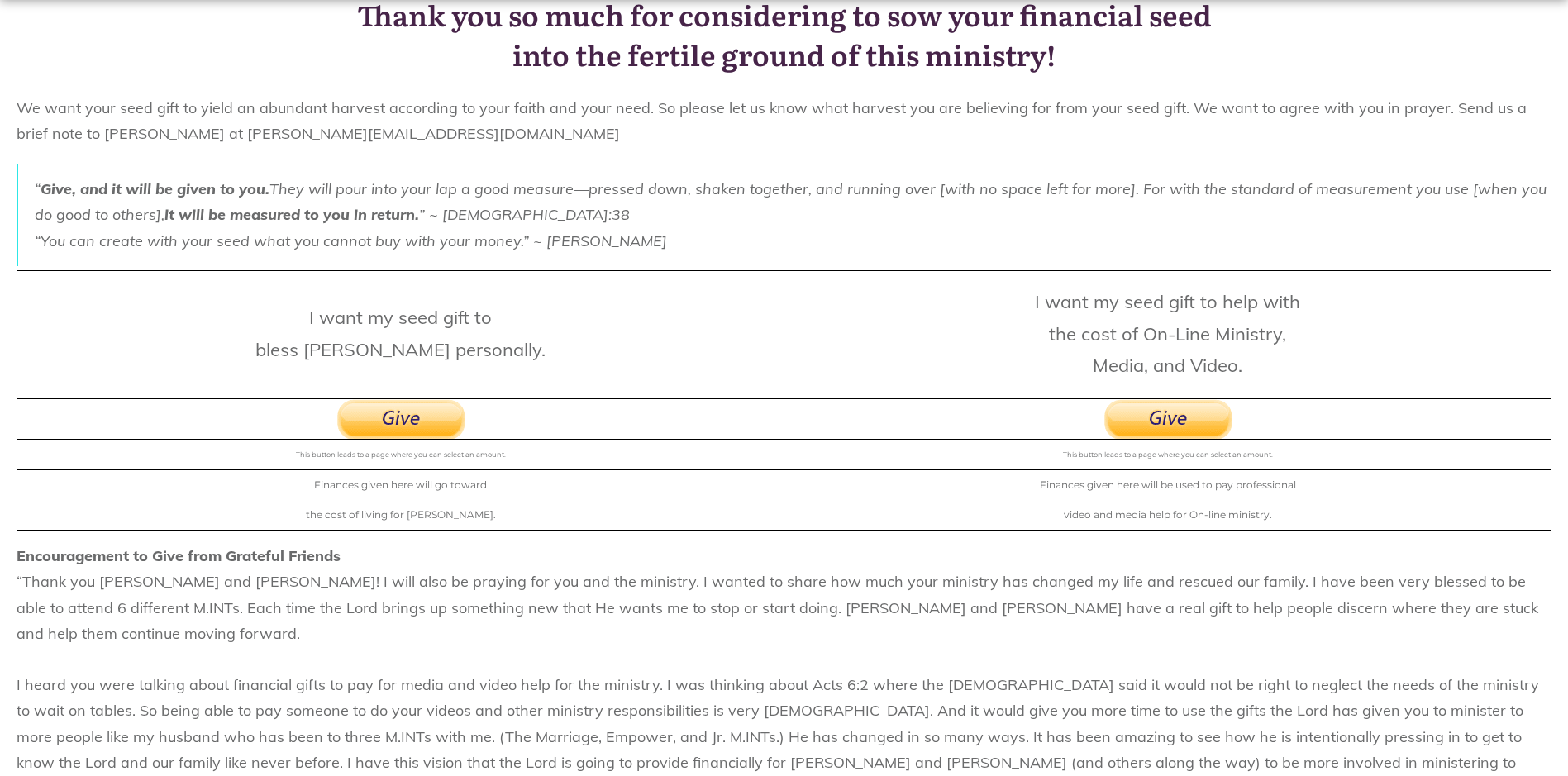
scroll to position [248, 0]
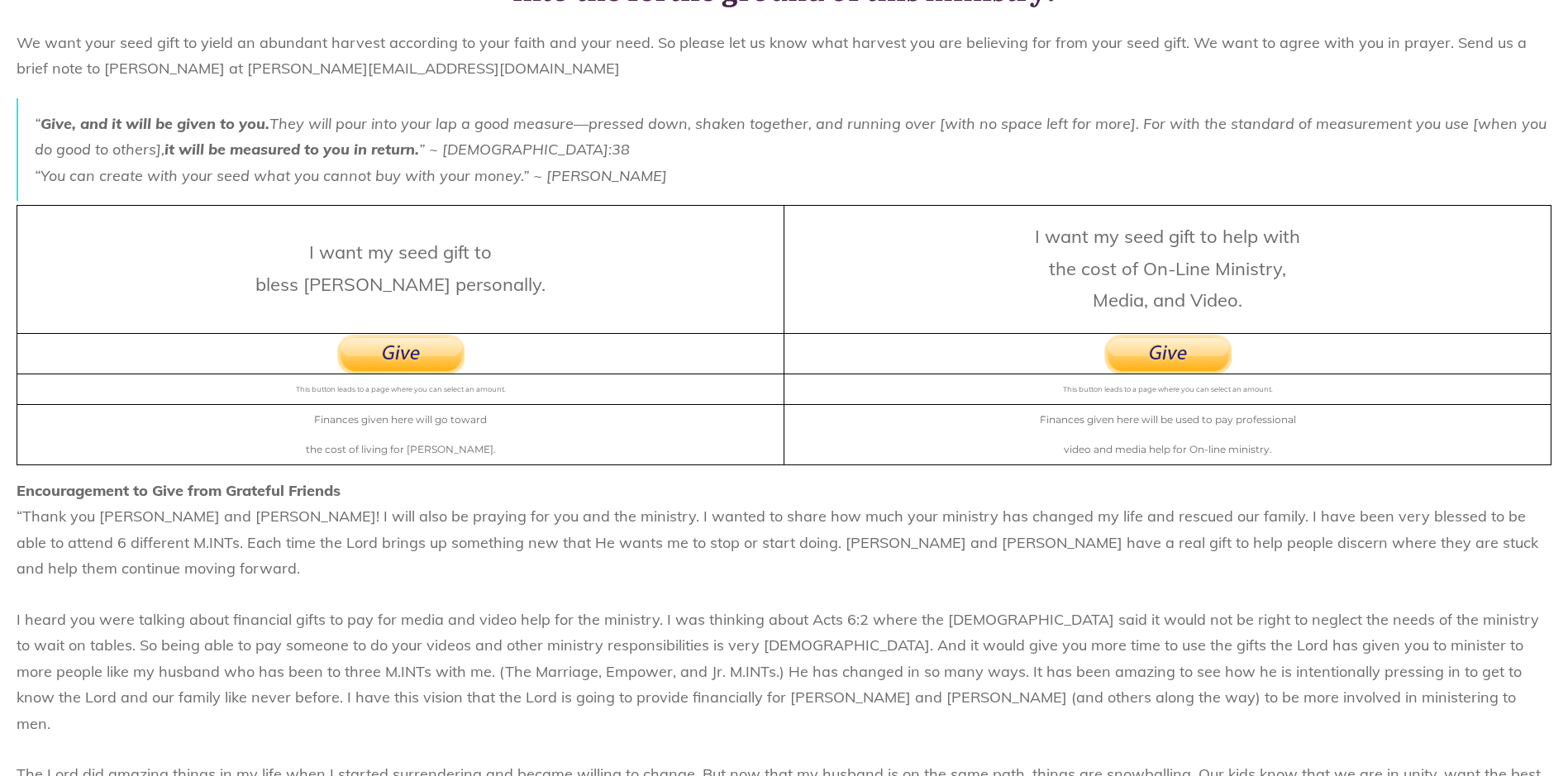
click at [415, 360] on img at bounding box center [400, 353] width 127 height 40
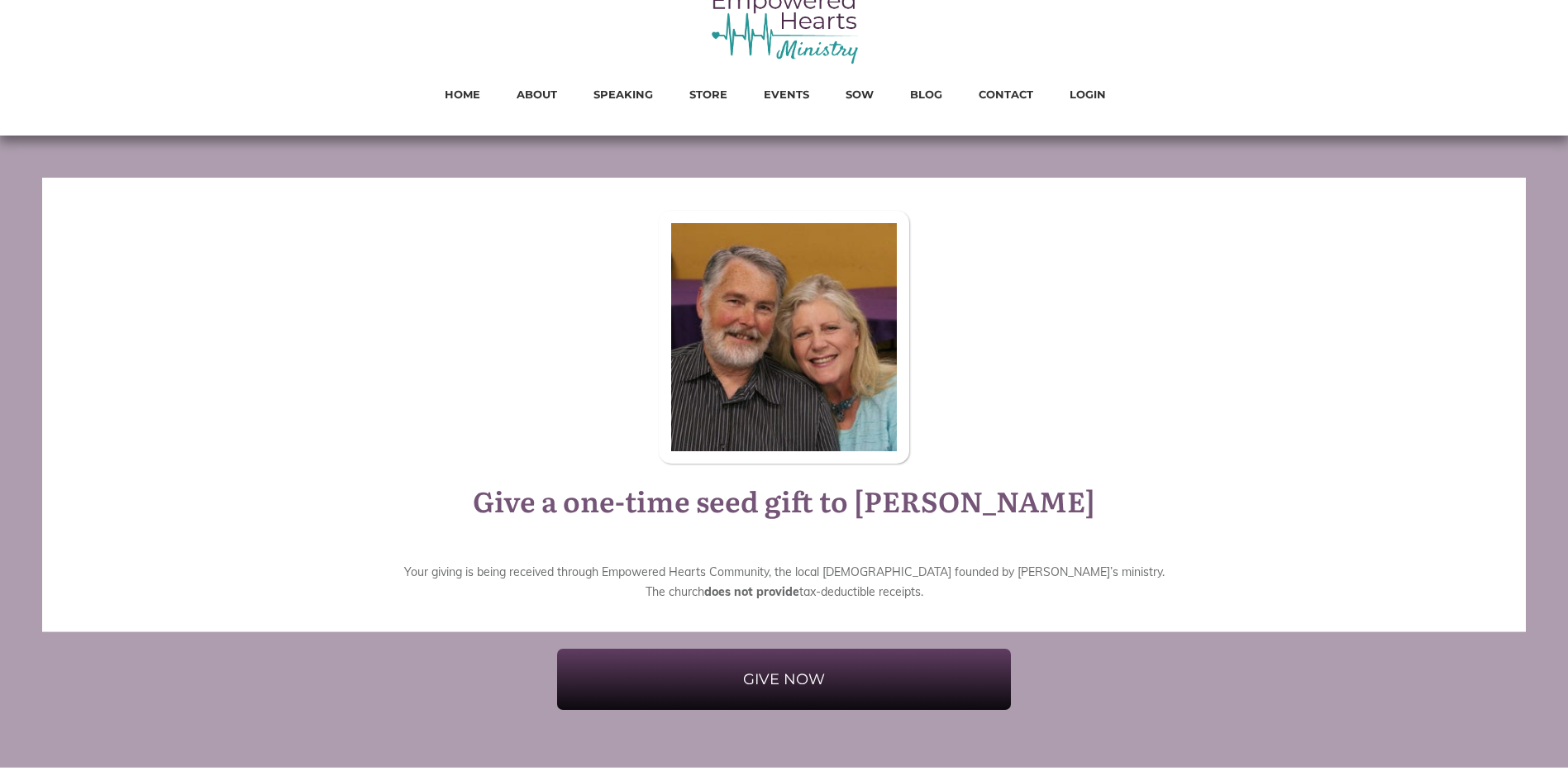
scroll to position [63, 0]
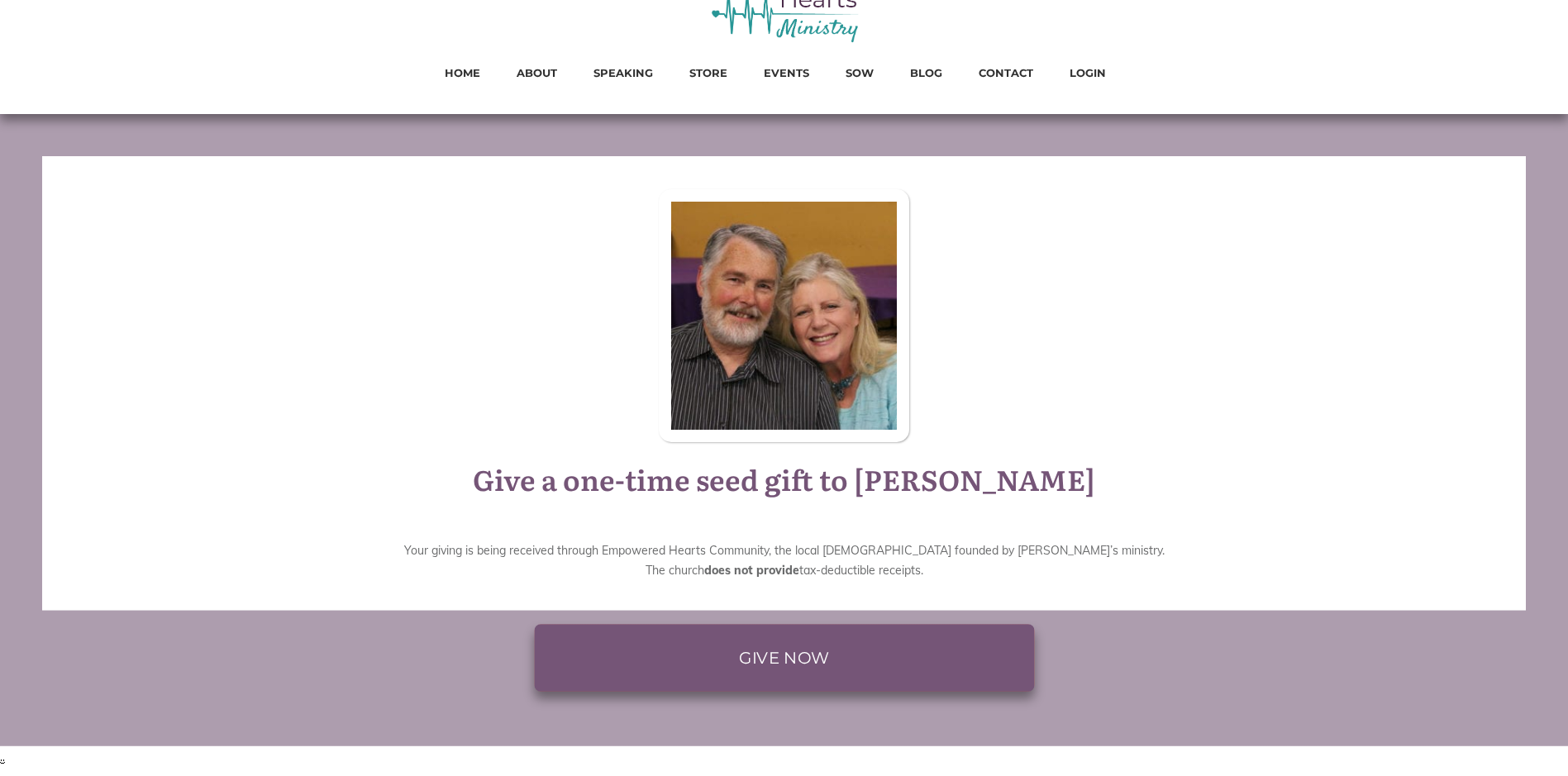
click at [759, 668] on span "GIVE NOW" at bounding box center [784, 657] width 446 height 35
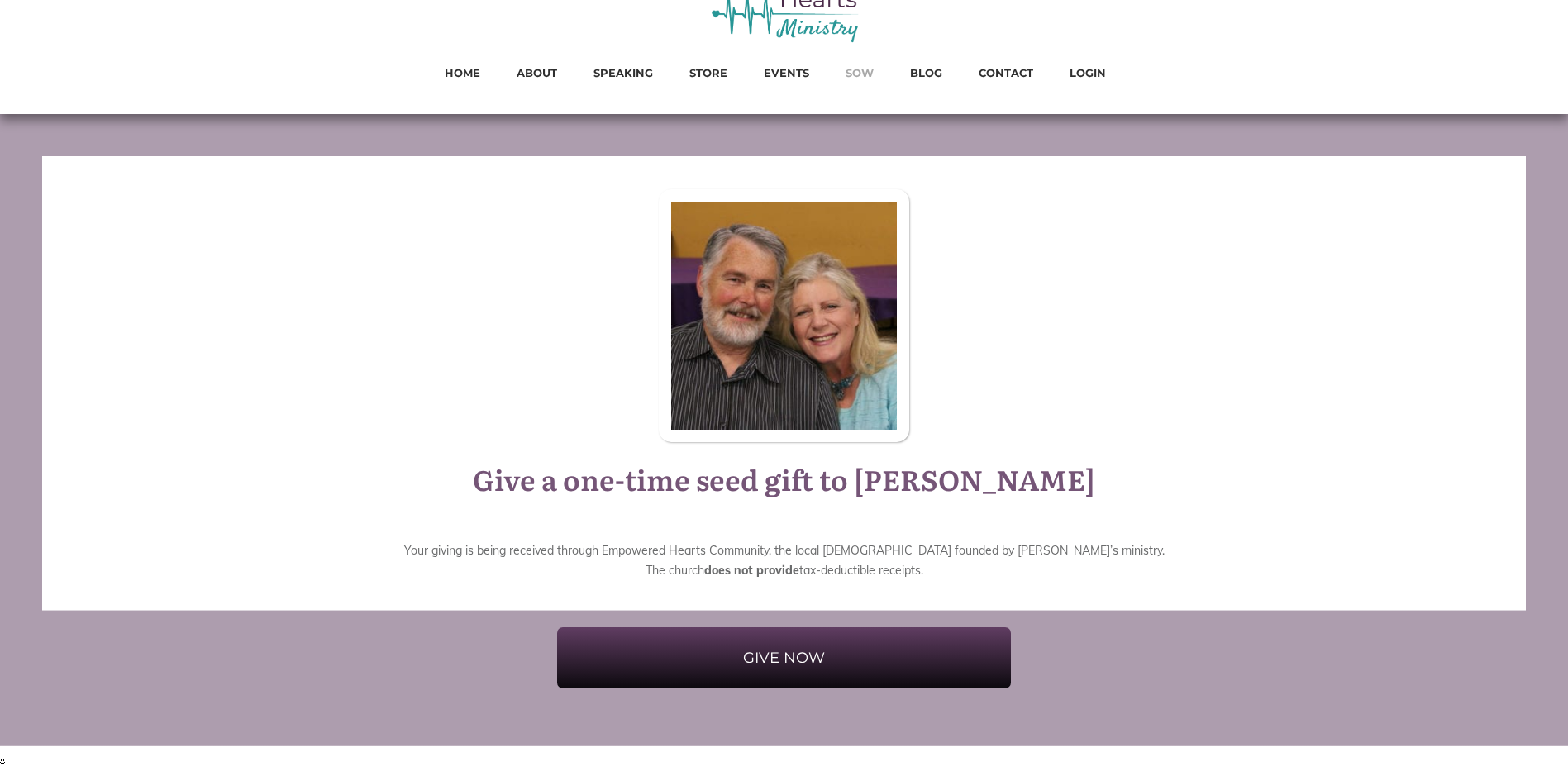
click at [863, 73] on span "SOW" at bounding box center [859, 73] width 28 height 22
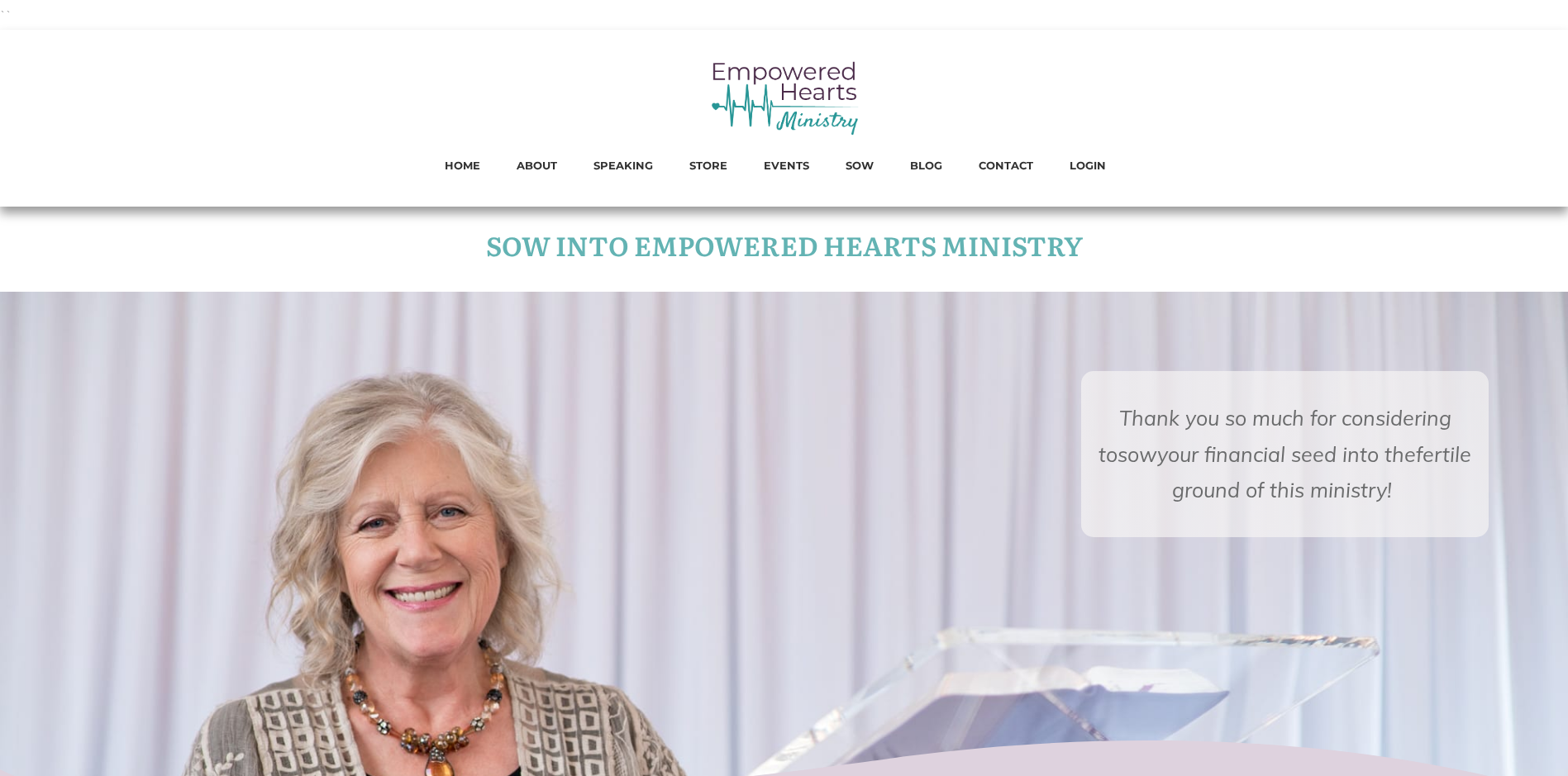
click at [852, 236] on h1 "Sow Into Empowered Hearts Ministry" at bounding box center [784, 249] width 1565 height 82
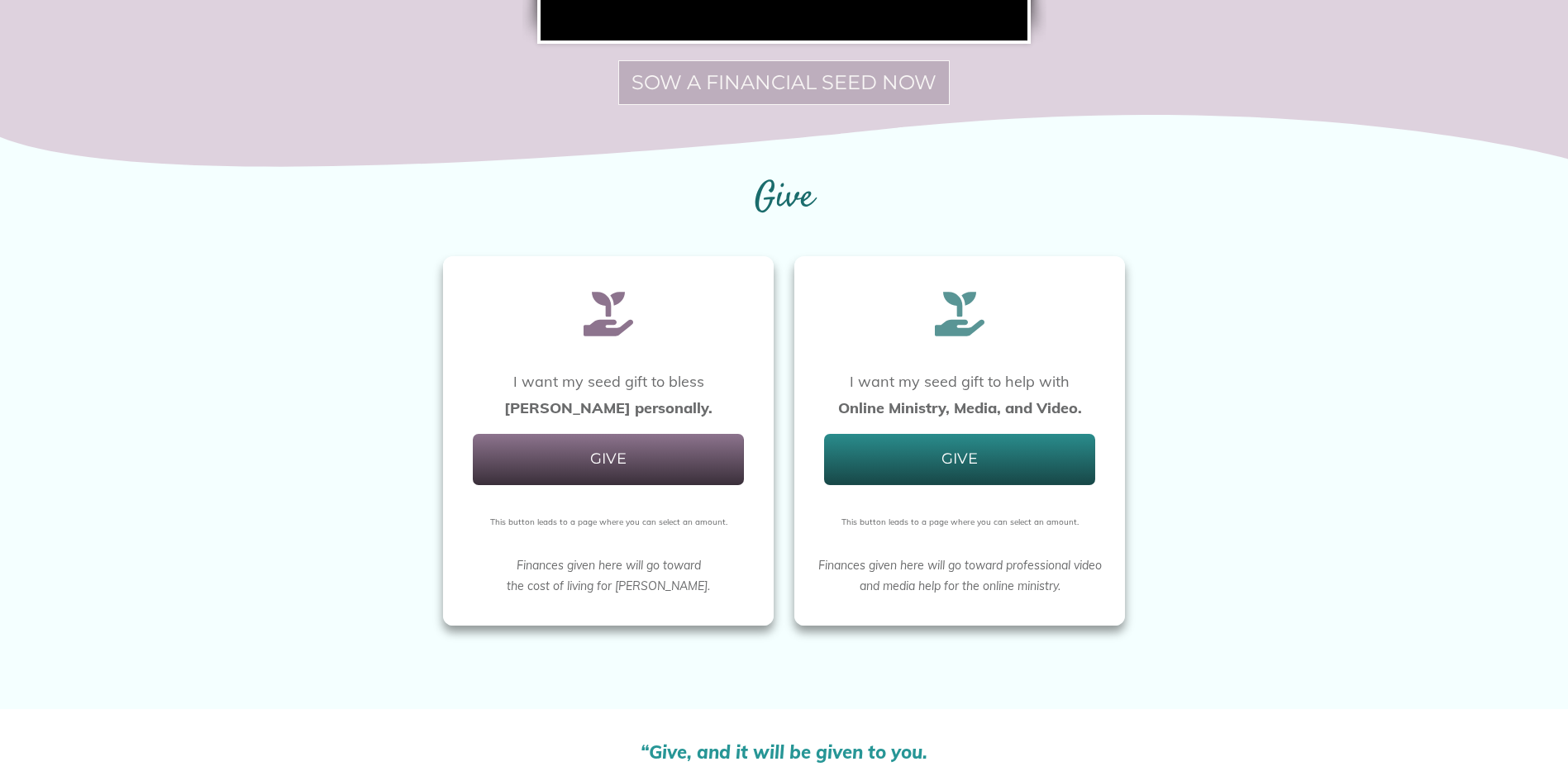
scroll to position [1239, 0]
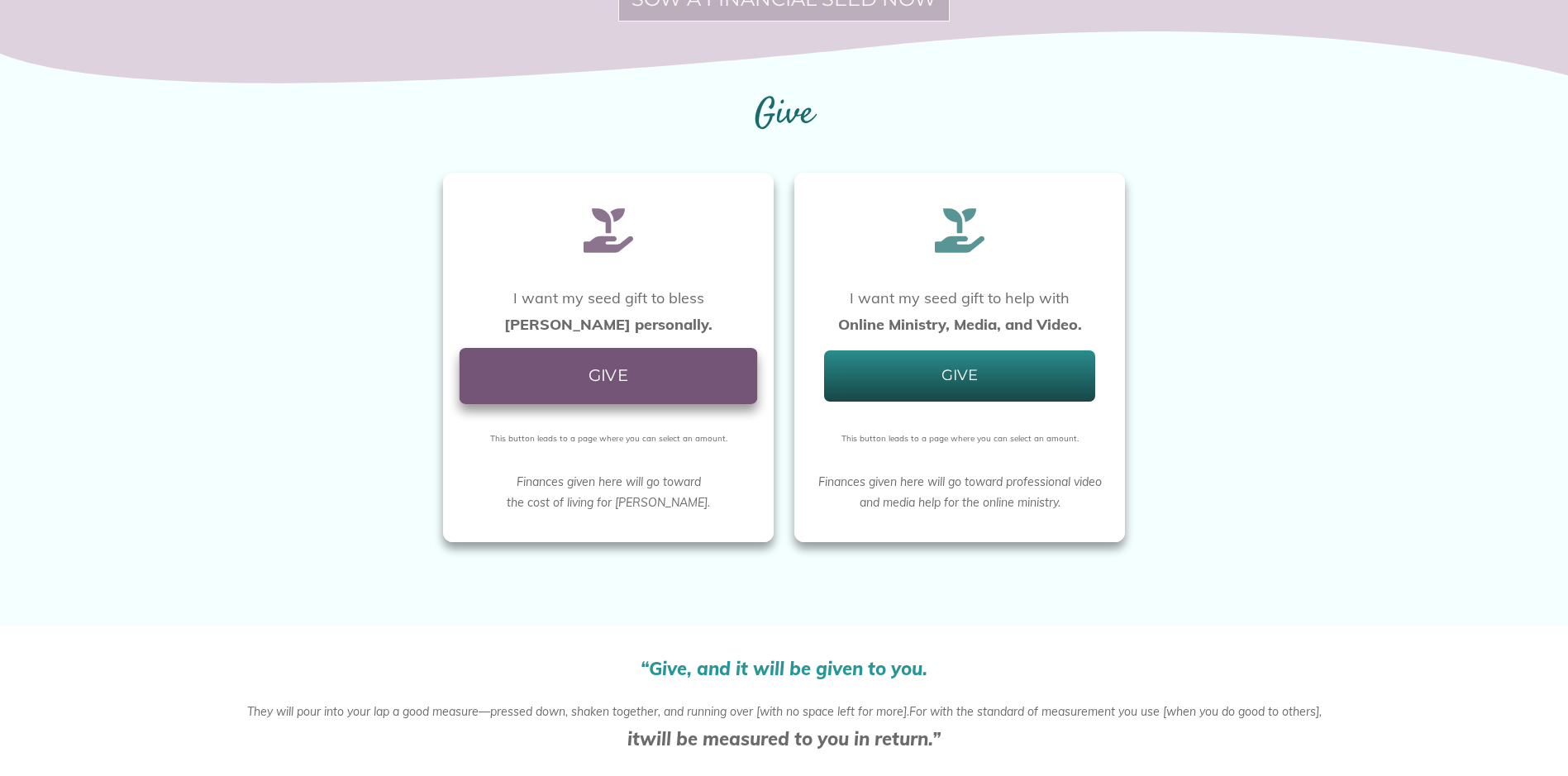
click at [628, 372] on span "GIVE" at bounding box center [608, 376] width 270 height 20
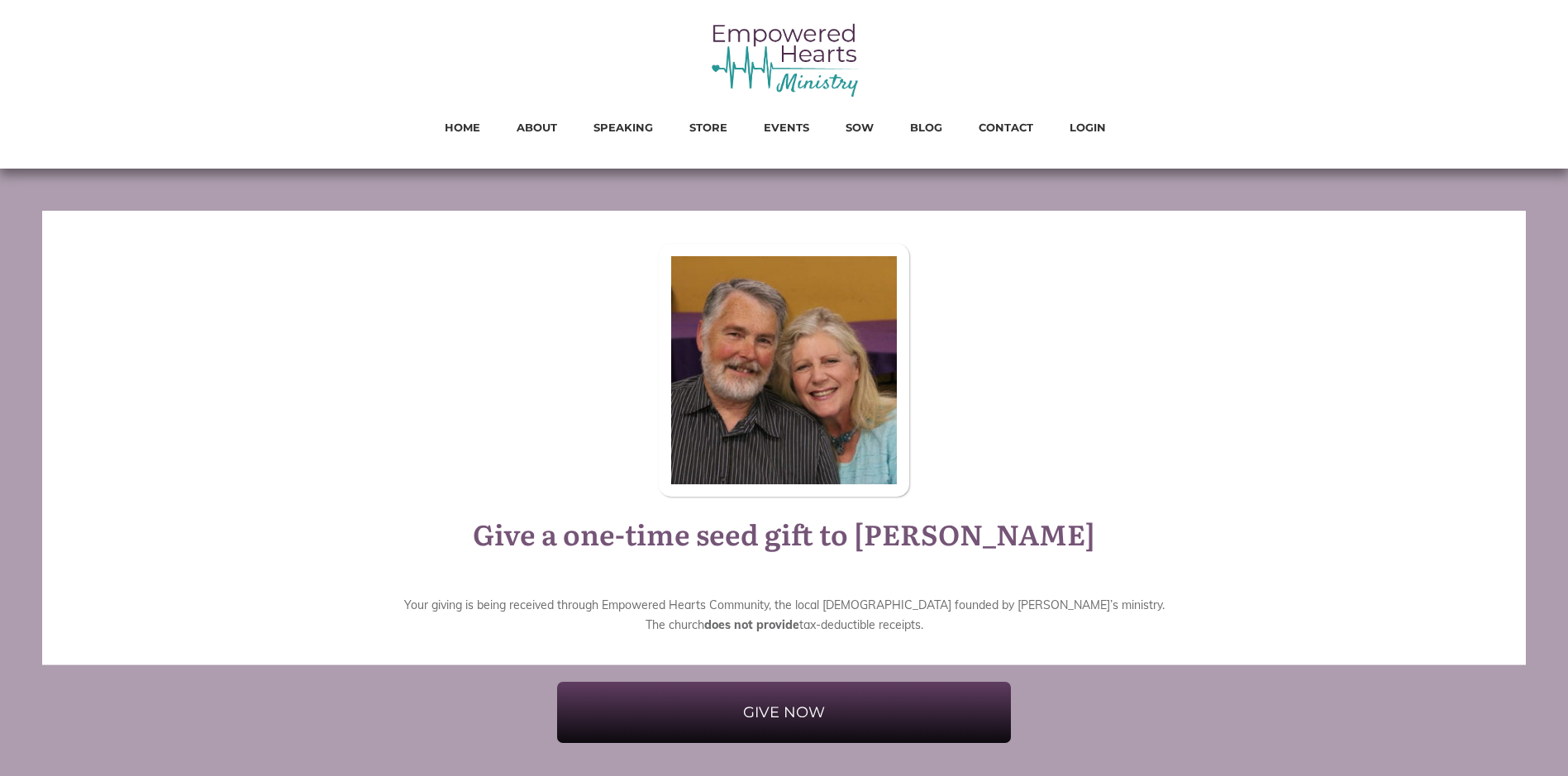
scroll to position [63, 0]
